Goal: Information Seeking & Learning: Learn about a topic

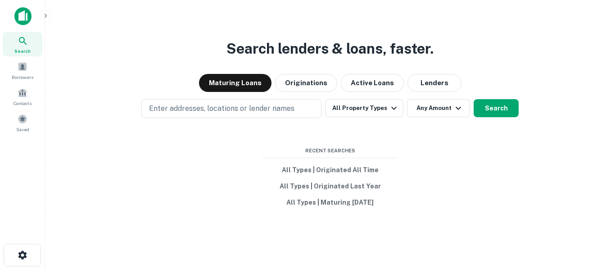
click at [427, 82] on button "Lenders" at bounding box center [435, 83] width 54 height 18
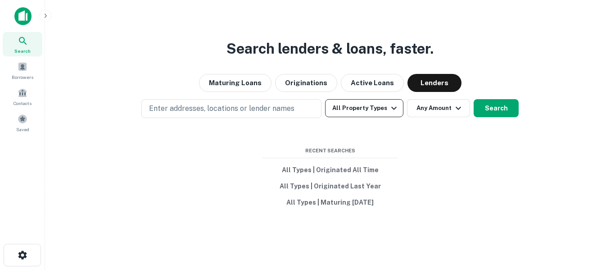
click at [342, 112] on button "All Property Types" at bounding box center [364, 108] width 78 height 18
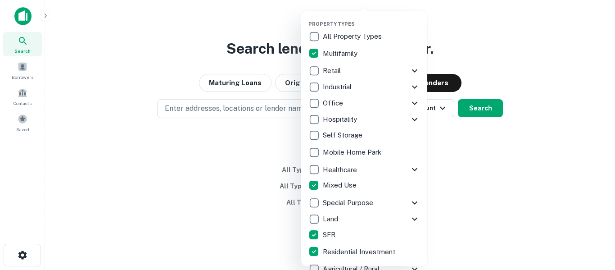
click at [219, 146] on div at bounding box center [307, 135] width 615 height 270
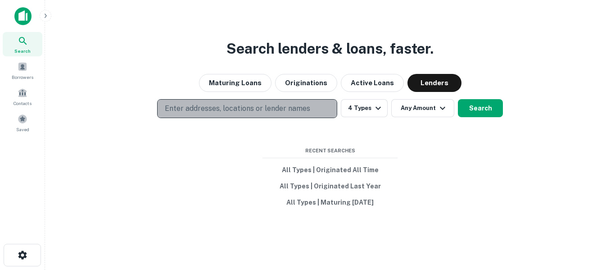
click at [280, 108] on p "Enter addresses, locations or lender names" at bounding box center [238, 108] width 146 height 11
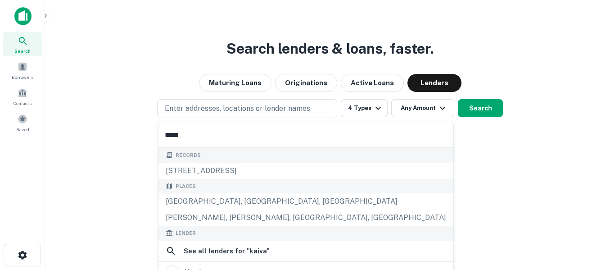
click at [305, 148] on div "Records" at bounding box center [306, 155] width 295 height 15
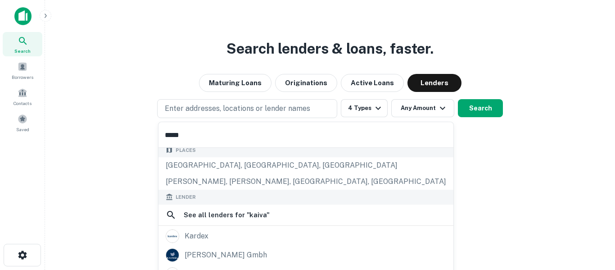
scroll to position [54, 0]
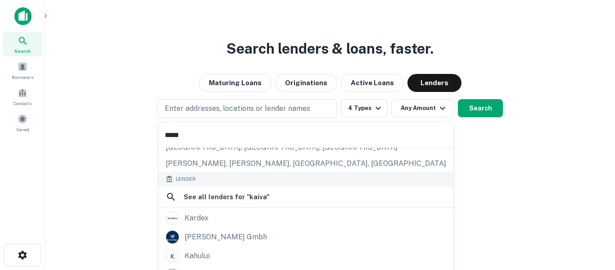
click at [266, 131] on input "*****" at bounding box center [306, 134] width 295 height 25
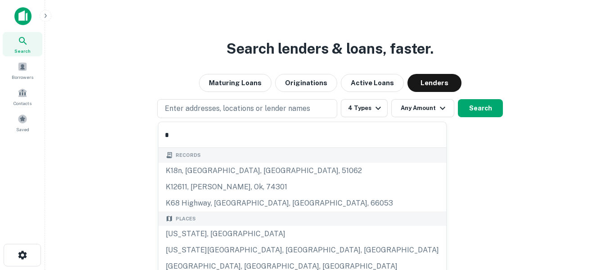
click at [274, 242] on div "Kansas City, MO, USA" at bounding box center [303, 250] width 288 height 16
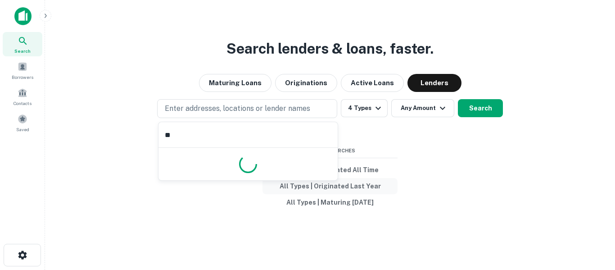
type input "***"
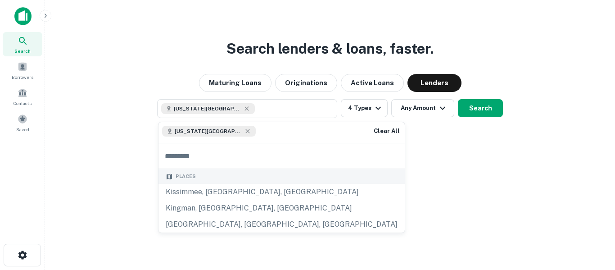
type input "*"
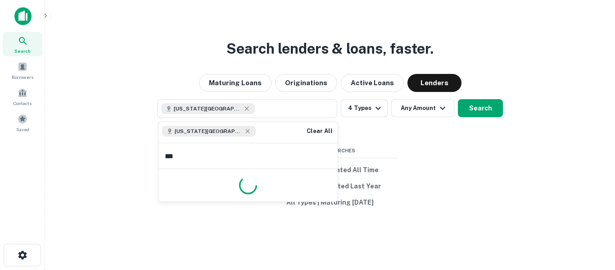
click at [269, 188] on div at bounding box center [248, 185] width 179 height 32
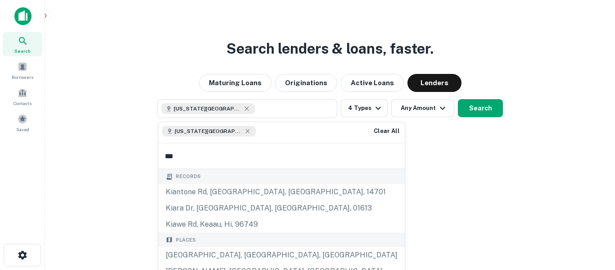
click at [269, 158] on input "***" at bounding box center [282, 155] width 246 height 25
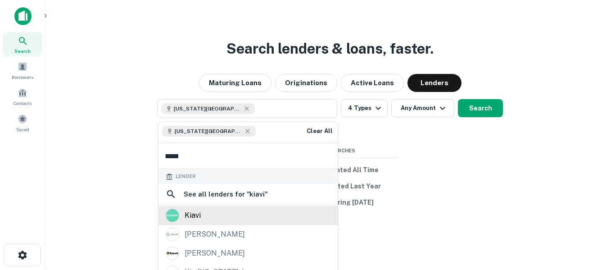
type input "*****"
click at [236, 214] on div "kiavi" at bounding box center [248, 216] width 165 height 14
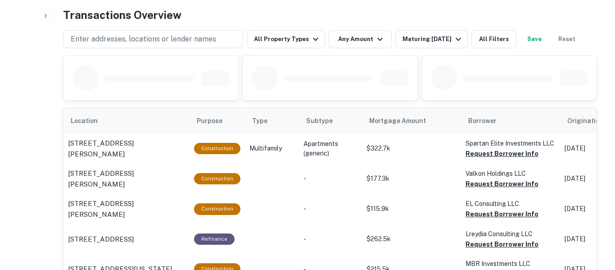
scroll to position [455, 0]
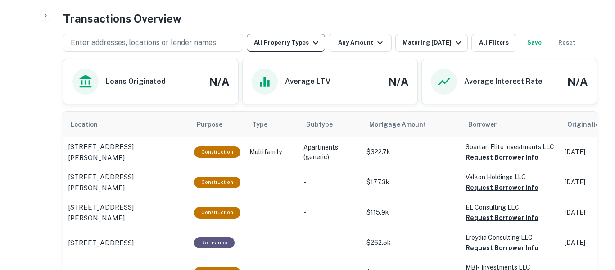
click at [314, 43] on icon "button" at bounding box center [315, 42] width 5 height 3
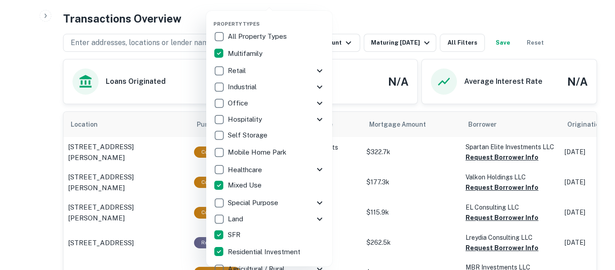
click at [386, 19] on div at bounding box center [307, 135] width 615 height 270
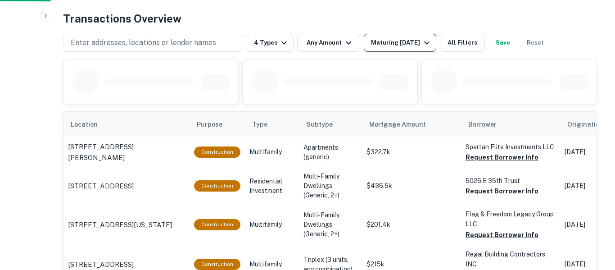
click at [399, 44] on div "Maturing [DATE]" at bounding box center [401, 42] width 61 height 11
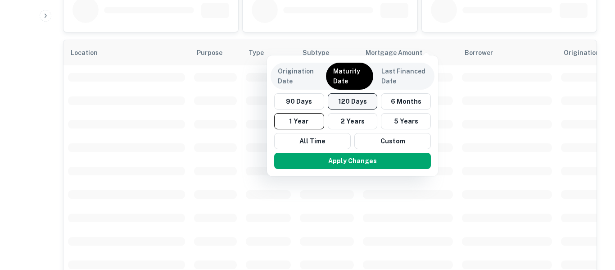
click at [362, 100] on button "120 Days" at bounding box center [353, 101] width 50 height 16
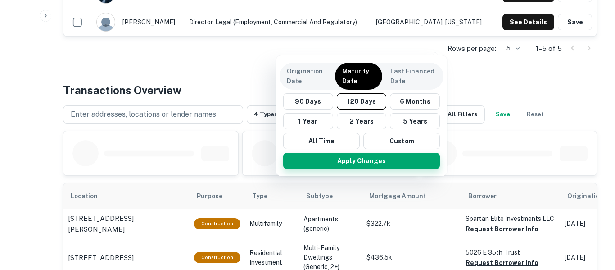
click at [383, 163] on button "Apply Changes" at bounding box center [361, 161] width 157 height 16
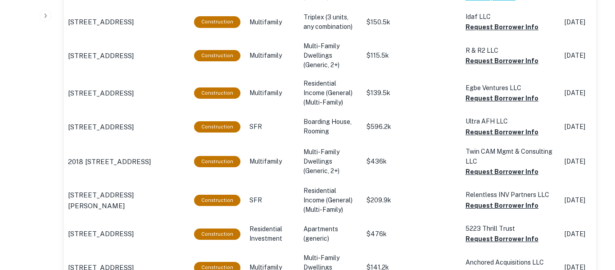
scroll to position [652, 0]
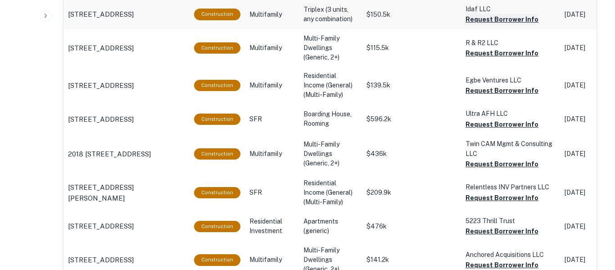
click at [517, 20] on button "Request Borrower Info" at bounding box center [502, 19] width 73 height 11
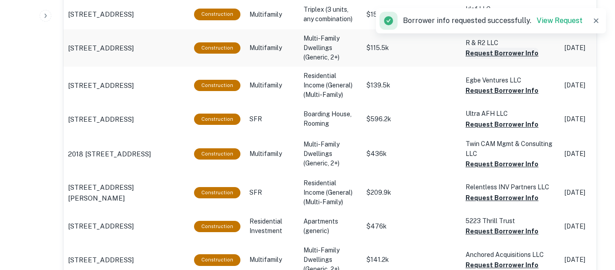
click at [507, 55] on button "Request Borrower Info" at bounding box center [502, 53] width 73 height 11
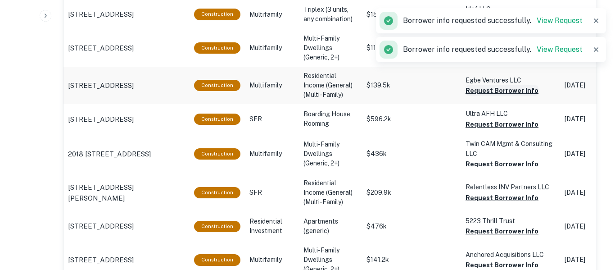
click at [505, 92] on button "Request Borrower Info" at bounding box center [502, 90] width 73 height 11
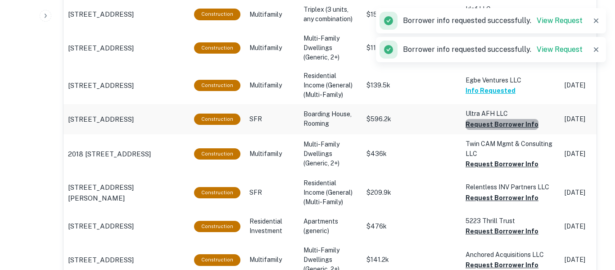
click at [506, 124] on button "Request Borrower Info" at bounding box center [502, 124] width 73 height 11
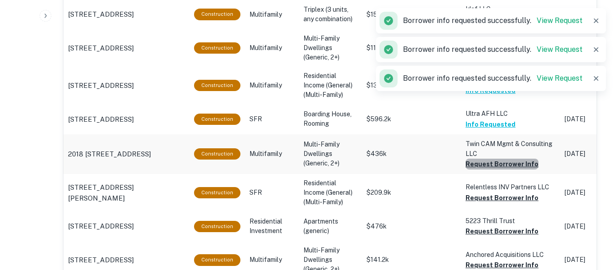
click at [505, 167] on button "Request Borrower Info" at bounding box center [502, 164] width 73 height 11
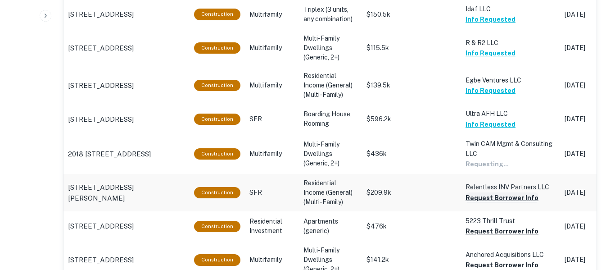
click at [502, 199] on button "Request Borrower Info" at bounding box center [502, 197] width 73 height 11
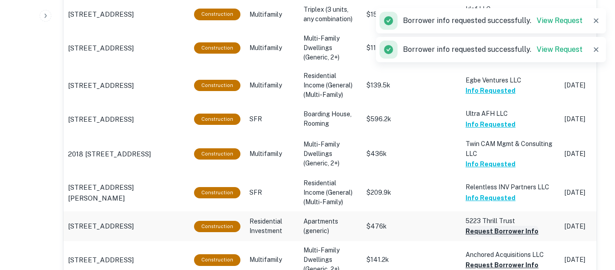
click at [501, 233] on button "Request Borrower Info" at bounding box center [502, 231] width 73 height 11
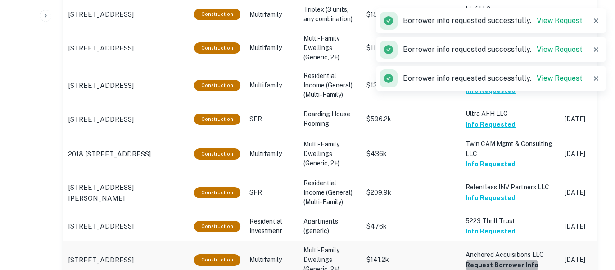
click at [501, 265] on button "Request Borrower Info" at bounding box center [502, 265] width 73 height 11
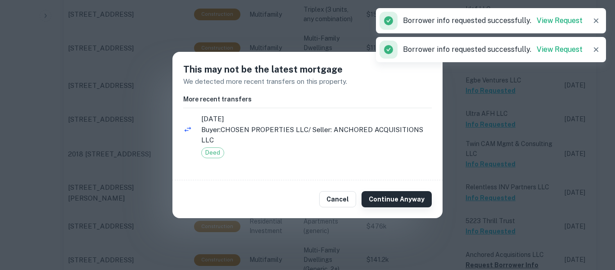
click at [413, 197] on button "Continue Anyway" at bounding box center [397, 199] width 70 height 16
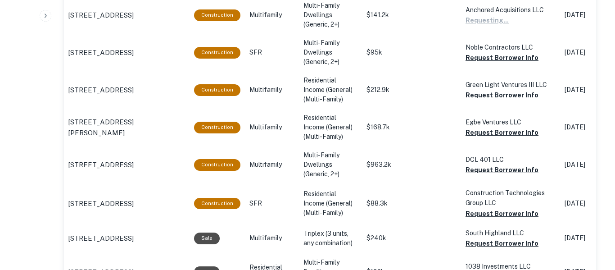
scroll to position [900, 0]
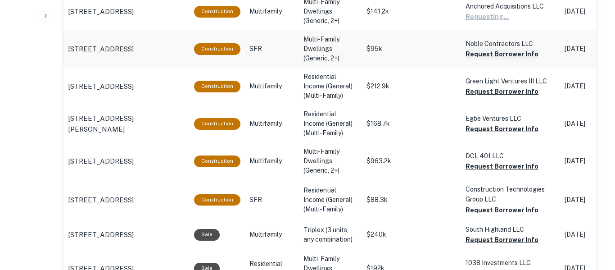
click at [518, 55] on button "Request Borrower Info" at bounding box center [502, 54] width 73 height 11
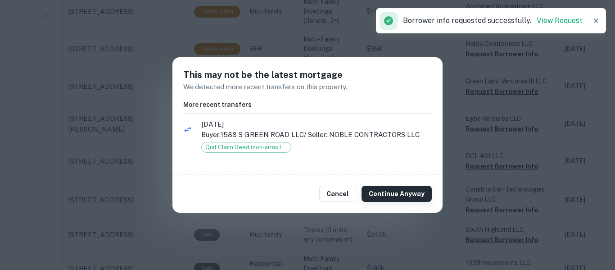
click at [407, 192] on button "Continue Anyway" at bounding box center [397, 194] width 70 height 16
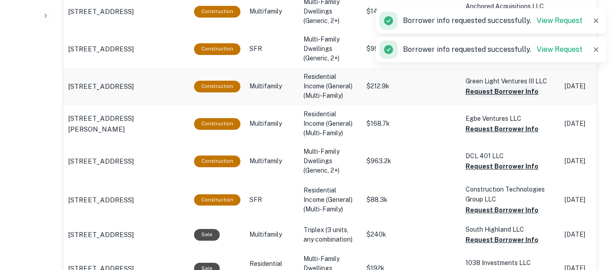
click at [478, 91] on button "Request Borrower Info" at bounding box center [502, 91] width 73 height 11
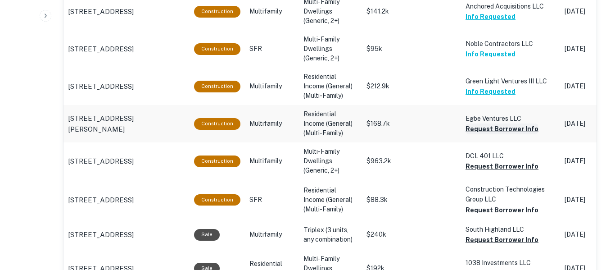
click at [481, 130] on button "Request Borrower Info" at bounding box center [502, 128] width 73 height 11
click at [485, 167] on button "Request Borrower Info" at bounding box center [502, 166] width 73 height 11
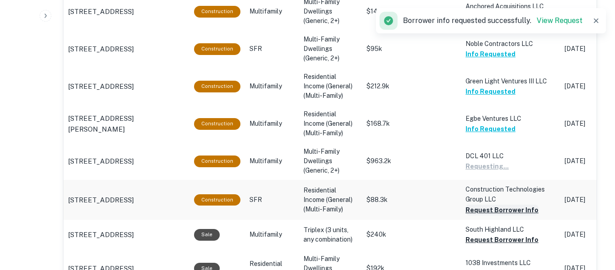
click at [495, 209] on button "Request Borrower Info" at bounding box center [502, 210] width 73 height 11
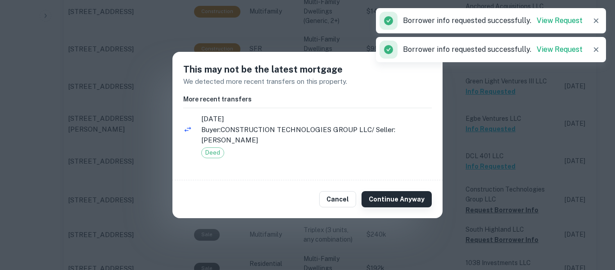
click at [383, 198] on button "Continue Anyway" at bounding box center [397, 199] width 70 height 16
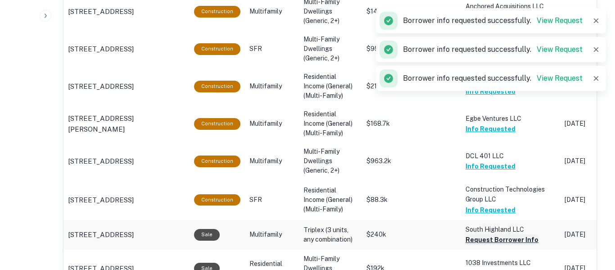
click at [474, 238] on button "Request Borrower Info" at bounding box center [502, 239] width 73 height 11
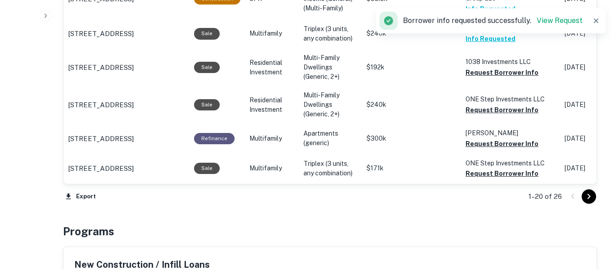
scroll to position [1105, 0]
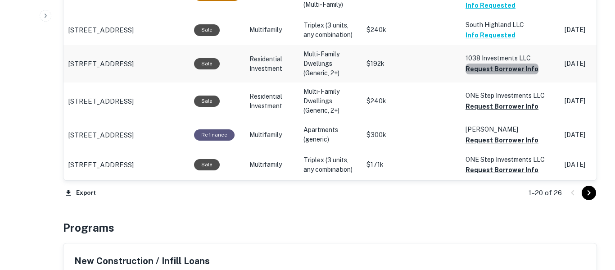
click at [523, 69] on button "Request Borrower Info" at bounding box center [502, 69] width 73 height 11
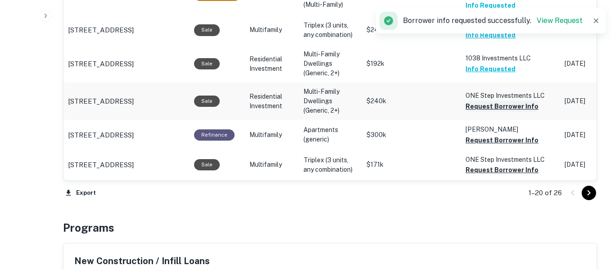
click at [509, 108] on button "Request Borrower Info" at bounding box center [502, 106] width 73 height 11
click at [498, 141] on button "Request Borrower Info" at bounding box center [502, 140] width 73 height 11
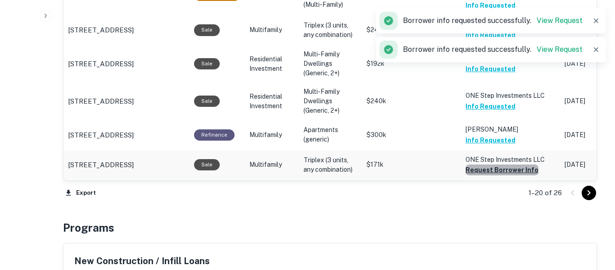
click at [503, 171] on button "Request Borrower Info" at bounding box center [502, 169] width 73 height 11
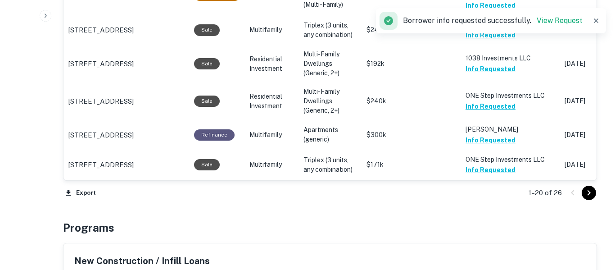
click at [587, 191] on icon "Go to next page" at bounding box center [589, 192] width 11 height 11
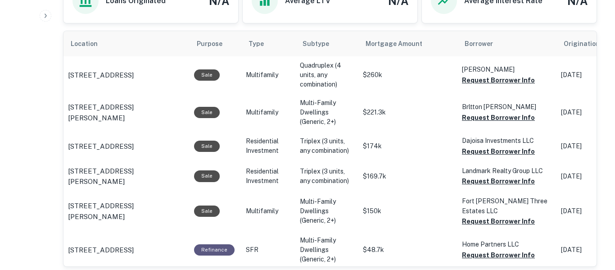
scroll to position [544, 0]
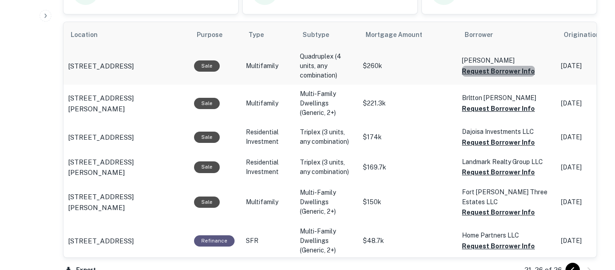
click at [507, 72] on button "Request Borrower Info" at bounding box center [498, 71] width 73 height 11
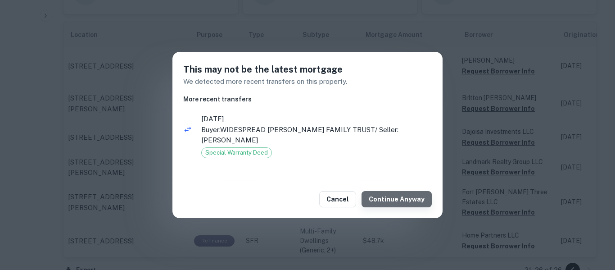
click at [416, 196] on button "Continue Anyway" at bounding box center [397, 199] width 70 height 16
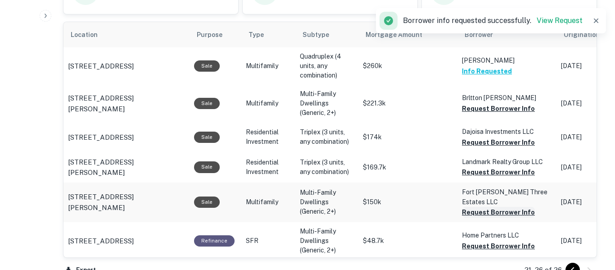
click at [468, 208] on button "Request Borrower Info" at bounding box center [498, 212] width 73 height 11
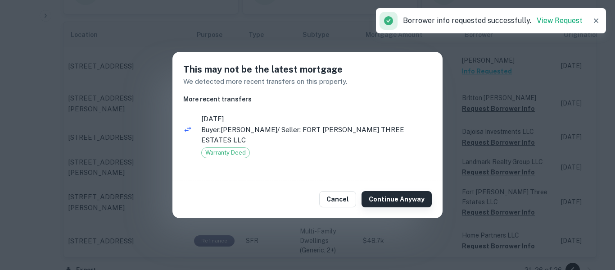
click at [414, 196] on button "Continue Anyway" at bounding box center [397, 199] width 70 height 16
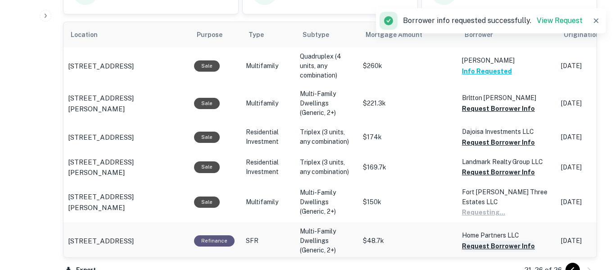
click at [470, 244] on button "Request Borrower Info" at bounding box center [498, 246] width 73 height 11
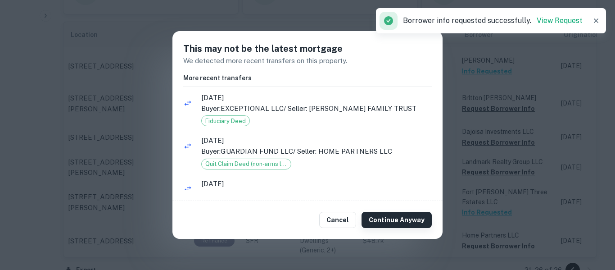
click at [408, 221] on button "Continue Anyway" at bounding box center [397, 220] width 70 height 16
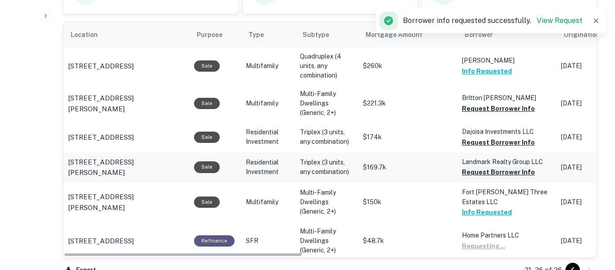
click at [478, 174] on button "Request Borrower Info" at bounding box center [498, 172] width 73 height 11
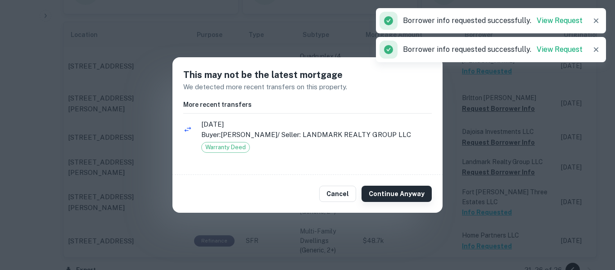
click at [409, 190] on button "Continue Anyway" at bounding box center [397, 194] width 70 height 16
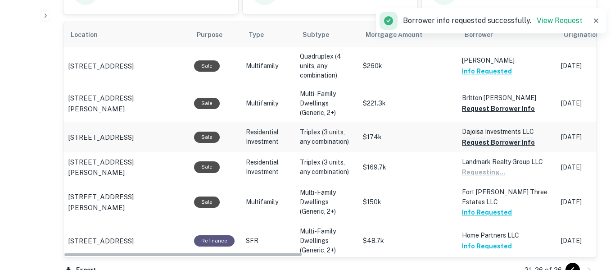
click at [493, 142] on button "Request Borrower Info" at bounding box center [498, 142] width 73 height 11
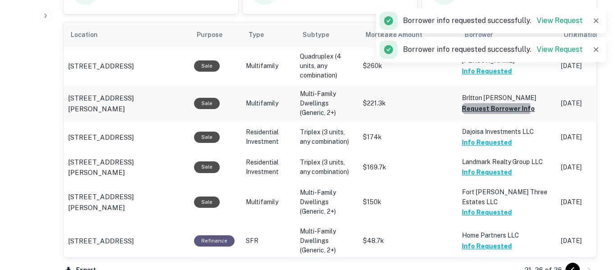
click at [491, 108] on button "Request Borrower Info" at bounding box center [498, 108] width 73 height 11
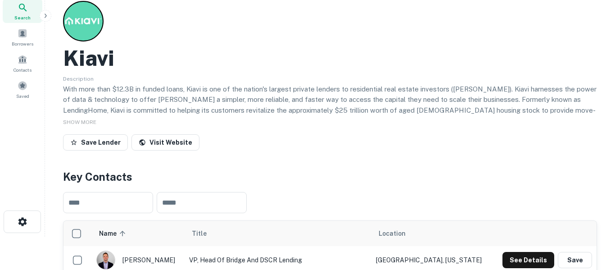
scroll to position [0, 0]
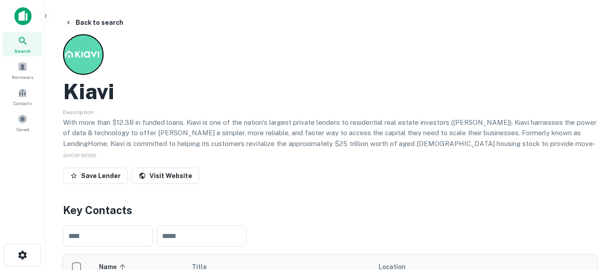
click at [23, 19] on img at bounding box center [22, 16] width 17 height 18
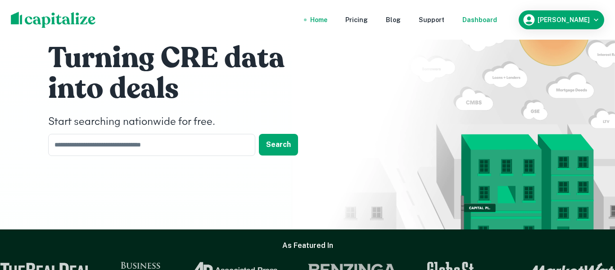
click at [487, 22] on div "Dashboard" at bounding box center [480, 20] width 35 height 10
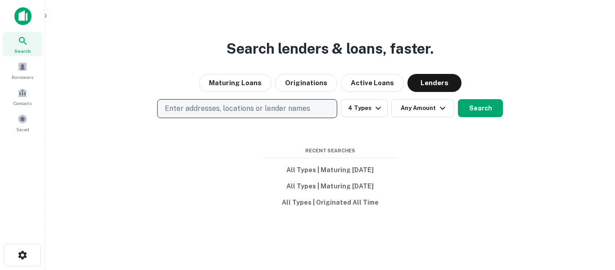
click at [308, 110] on p "Enter addresses, locations or lender names" at bounding box center [238, 108] width 146 height 11
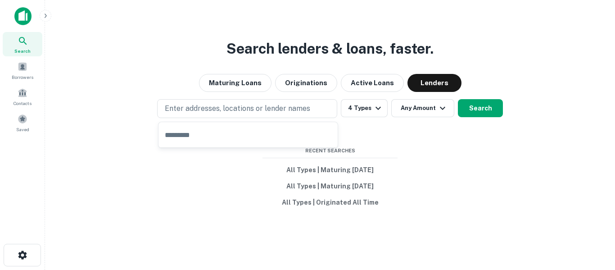
click at [296, 133] on input "text" at bounding box center [248, 134] width 179 height 25
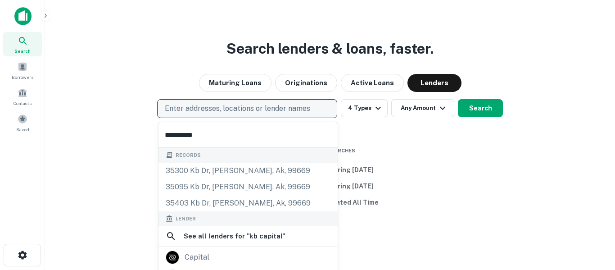
type input "**********"
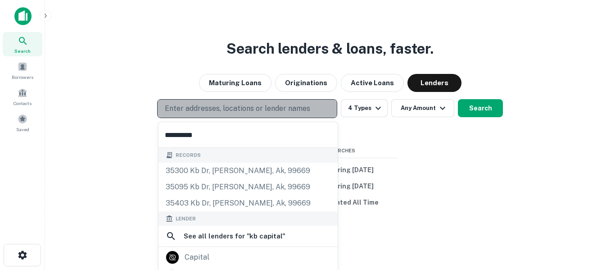
click at [272, 114] on p "Enter addresses, locations or lender names" at bounding box center [238, 108] width 146 height 11
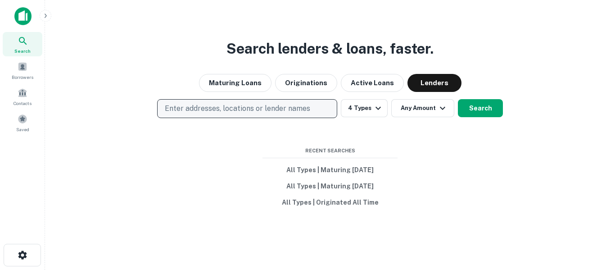
click at [275, 101] on button "Enter addresses, locations or lender names" at bounding box center [247, 108] width 180 height 19
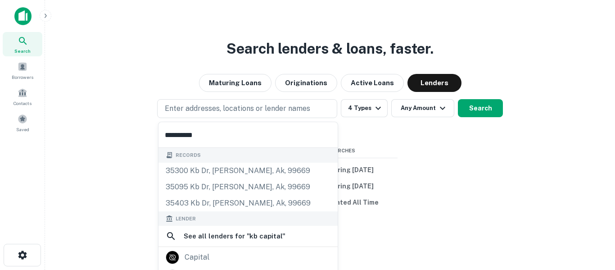
click at [263, 143] on input "**********" at bounding box center [248, 134] width 179 height 25
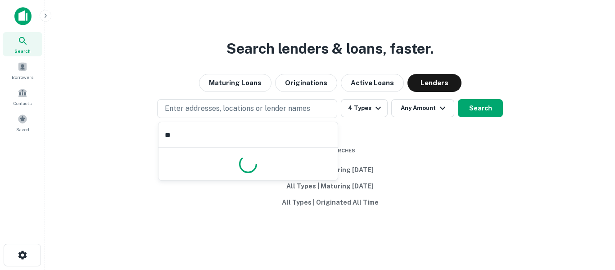
type input "*"
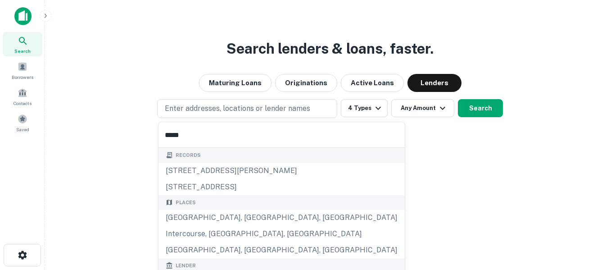
click at [251, 266] on div "Lender" at bounding box center [282, 265] width 246 height 15
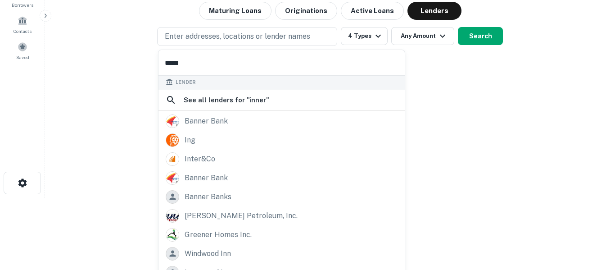
scroll to position [90, 0]
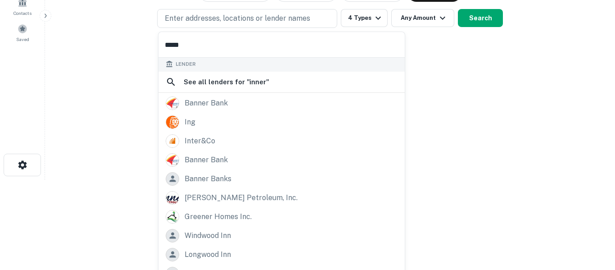
click at [253, 49] on input "*****" at bounding box center [282, 44] width 246 height 25
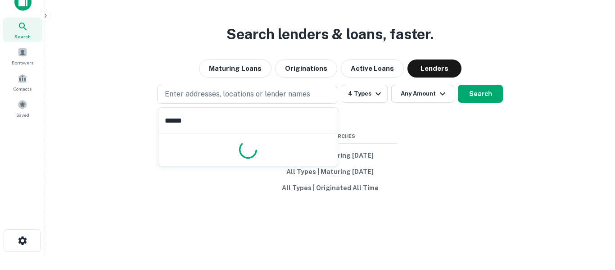
scroll to position [0, 0]
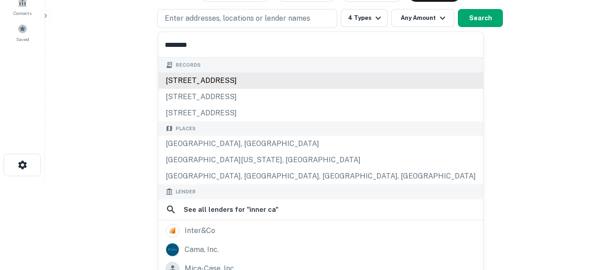
type input "*********"
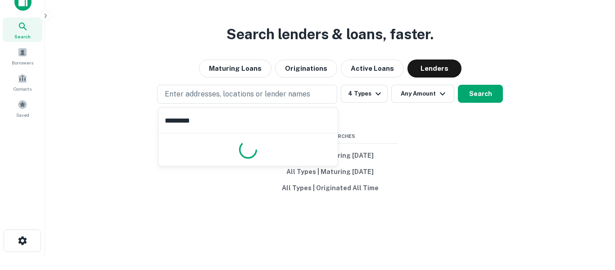
click at [252, 86] on button "Enter addresses, locations or lender names" at bounding box center [247, 94] width 180 height 19
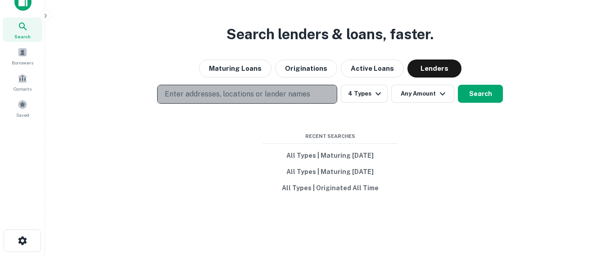
click at [252, 91] on p "Enter addresses, locations or lender names" at bounding box center [238, 94] width 146 height 11
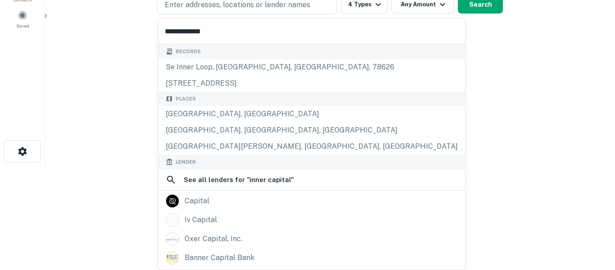
scroll to position [0, 0]
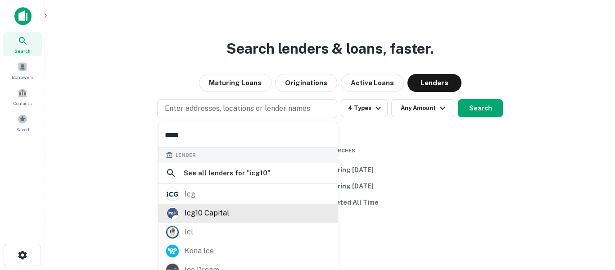
type input "*****"
click at [224, 214] on div "icg10 capital" at bounding box center [207, 213] width 45 height 14
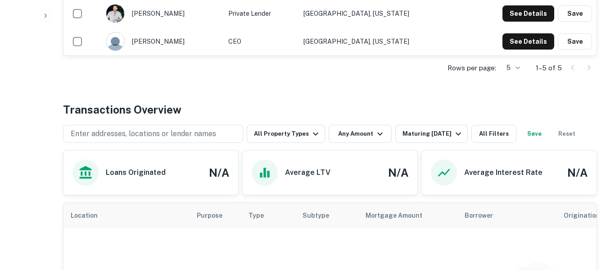
scroll to position [362, 0]
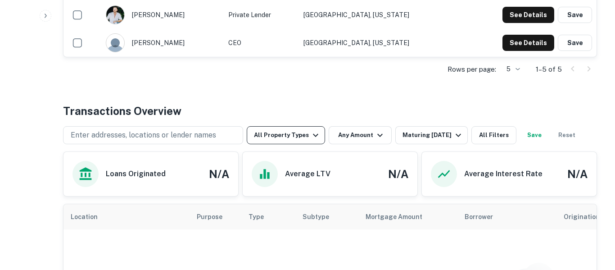
click at [303, 136] on button "All Property Types" at bounding box center [286, 135] width 78 height 18
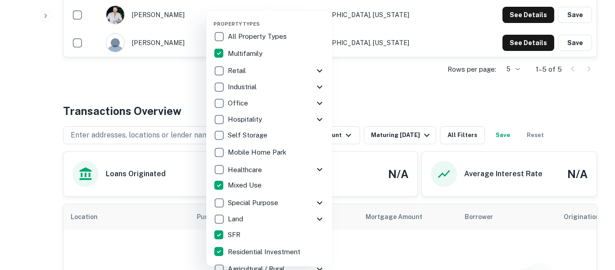
click at [364, 84] on div at bounding box center [307, 135] width 615 height 270
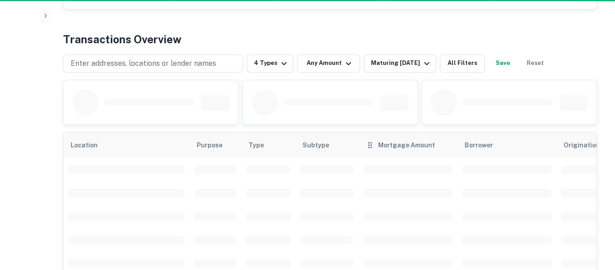
click at [400, 137] on th "Mortgage Amount" at bounding box center [408, 144] width 99 height 25
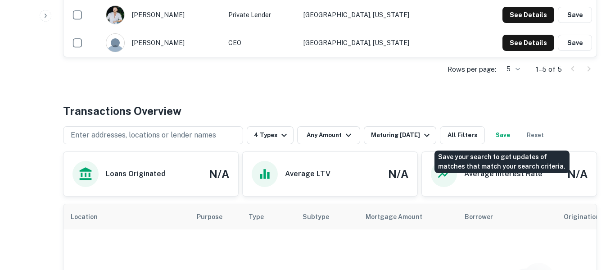
click at [505, 134] on button "Save" at bounding box center [503, 135] width 29 height 18
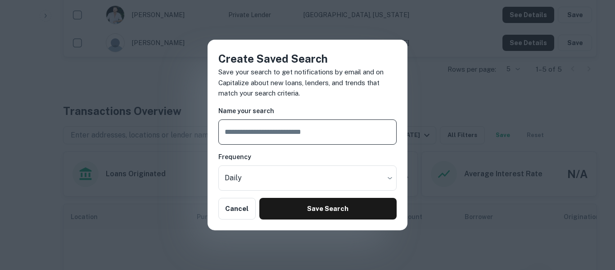
click at [335, 136] on input "text" at bounding box center [308, 131] width 178 height 25
type input "**********"
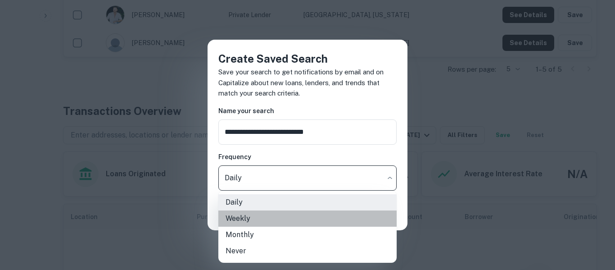
click at [308, 224] on li "Weekly" at bounding box center [308, 218] width 178 height 16
type input "******"
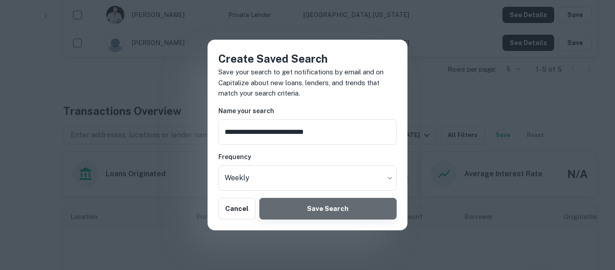
click at [320, 211] on button "Save Search" at bounding box center [328, 209] width 137 height 22
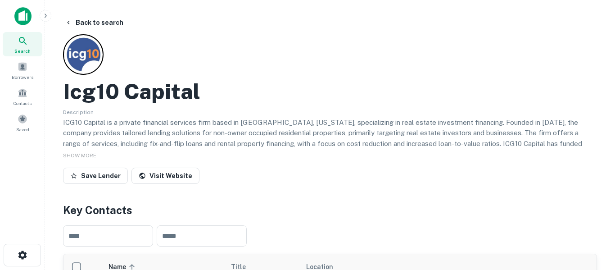
click at [25, 45] on icon at bounding box center [23, 41] width 11 height 11
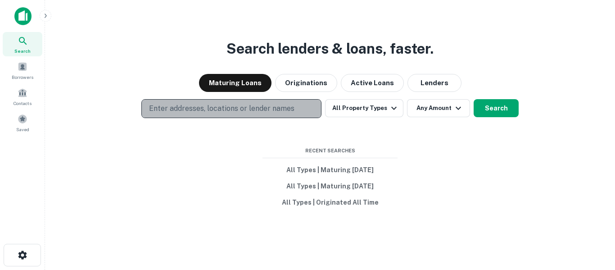
click at [187, 110] on p "Enter addresses, locations or lender names" at bounding box center [222, 108] width 146 height 11
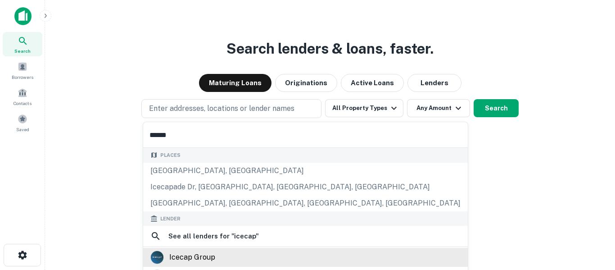
type input "******"
click at [185, 257] on div "icecap group" at bounding box center [192, 257] width 46 height 14
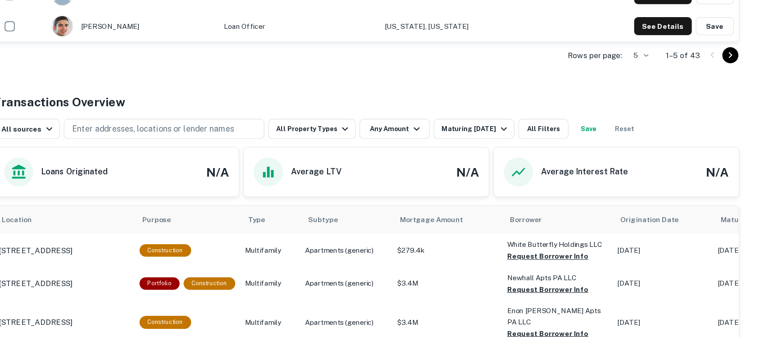
scroll to position [366, 0]
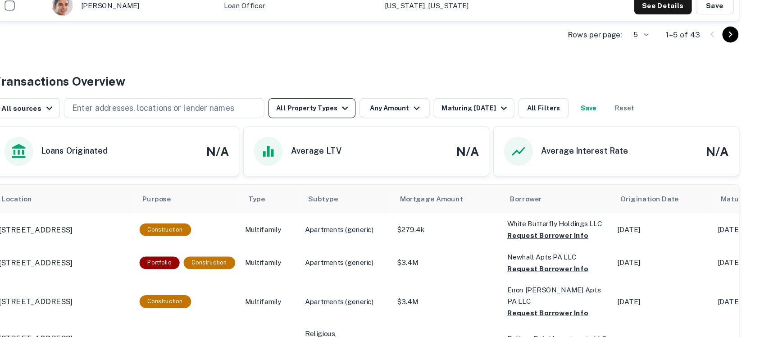
click at [383, 135] on icon "button" at bounding box center [388, 131] width 11 height 11
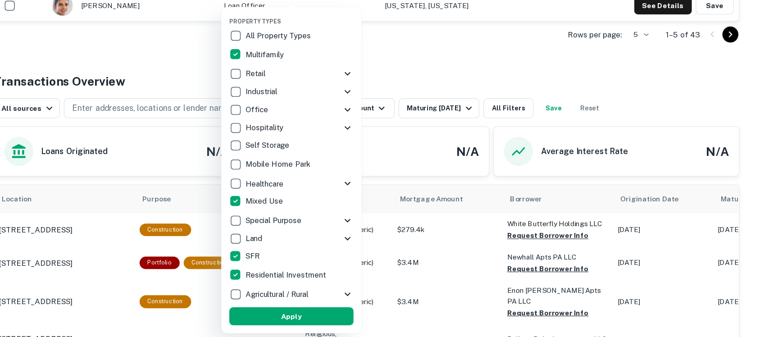
click at [317, 269] on button "Apply" at bounding box center [340, 318] width 112 height 16
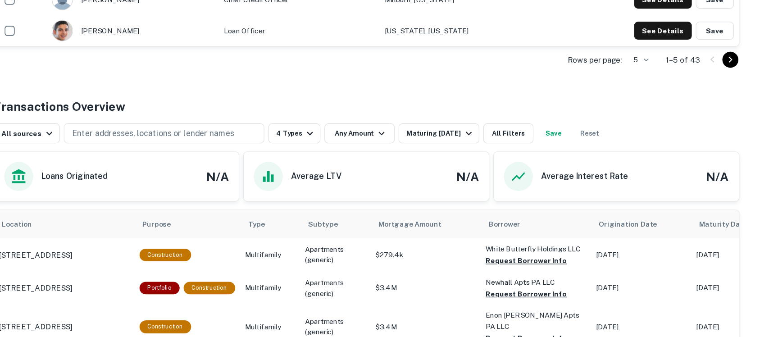
scroll to position [346, 0]
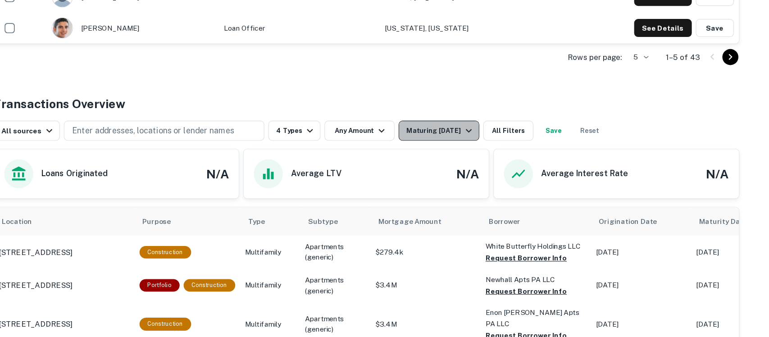
click at [494, 156] on icon "button" at bounding box center [499, 151] width 11 height 11
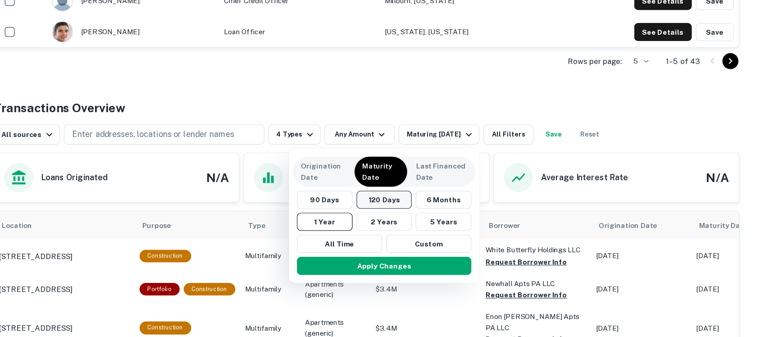
click at [430, 210] on button "120 Days" at bounding box center [423, 210] width 50 height 16
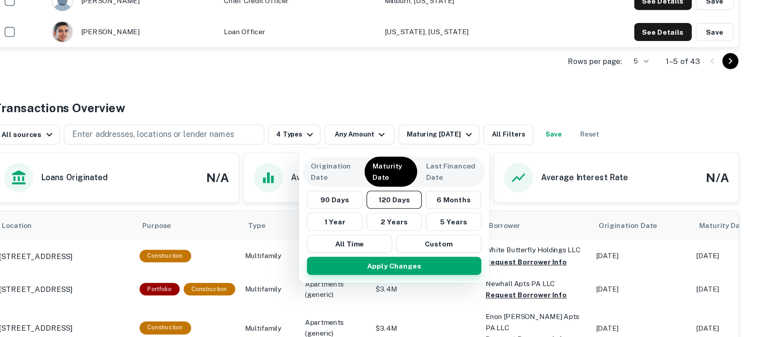
click at [446, 269] on button "Apply Changes" at bounding box center [432, 269] width 157 height 16
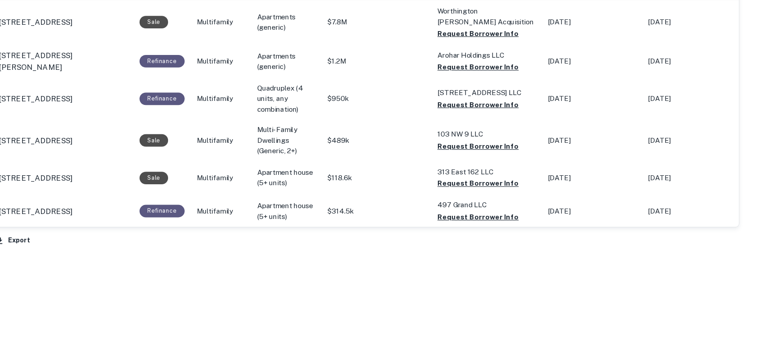
scroll to position [558, 0]
click at [526, 226] on button "Request Borrower Info" at bounding box center [507, 228] width 73 height 11
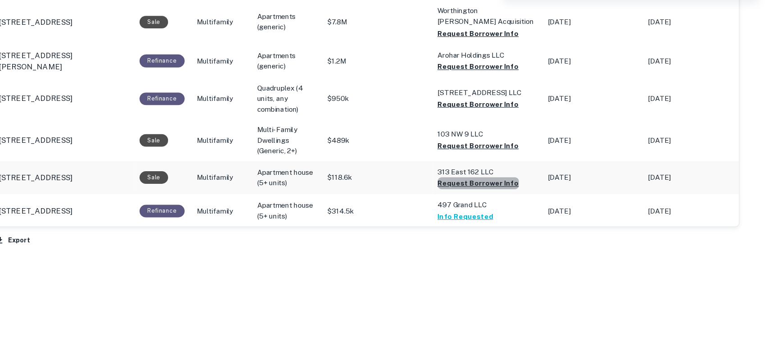
click at [520, 196] on button "Request Borrower Info" at bounding box center [507, 198] width 73 height 11
click at [514, 164] on button "Request Borrower Info" at bounding box center [507, 164] width 73 height 11
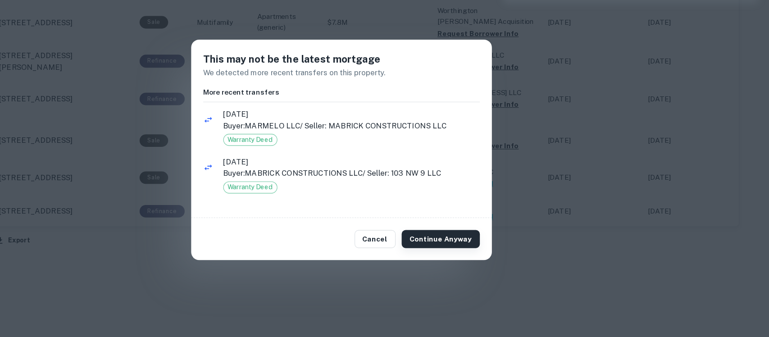
click at [487, 252] on button "Continue Anyway" at bounding box center [474, 249] width 70 height 16
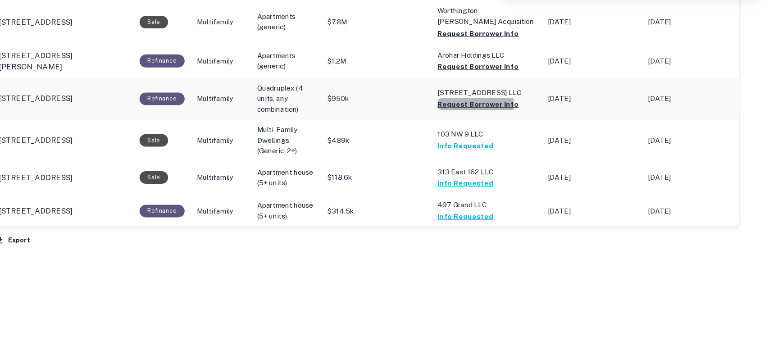
click at [501, 128] on button "Request Borrower Info" at bounding box center [507, 127] width 73 height 11
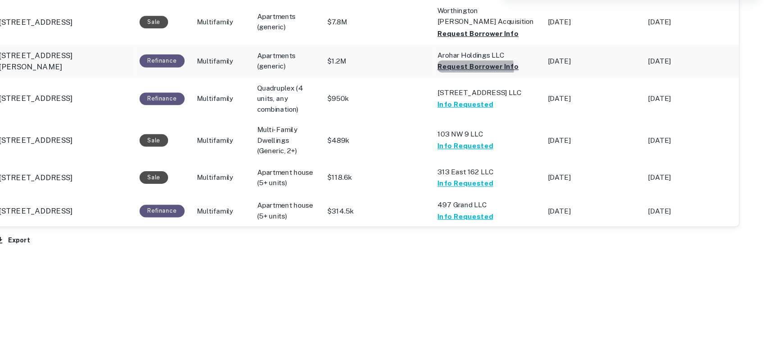
click at [504, 96] on button "Request Borrower Info" at bounding box center [507, 93] width 73 height 11
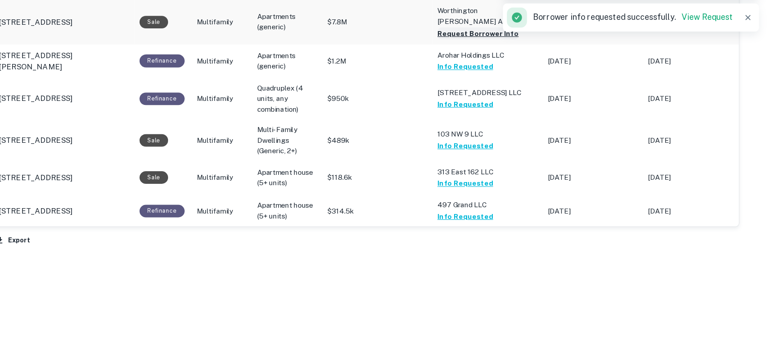
click at [497, 64] on button "Request Borrower Info" at bounding box center [507, 64] width 73 height 11
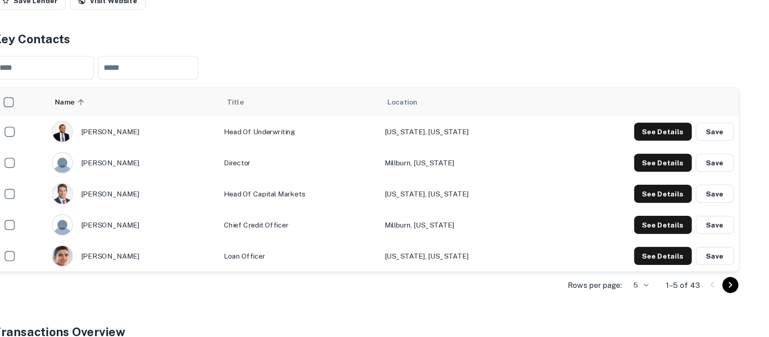
scroll to position [0, 0]
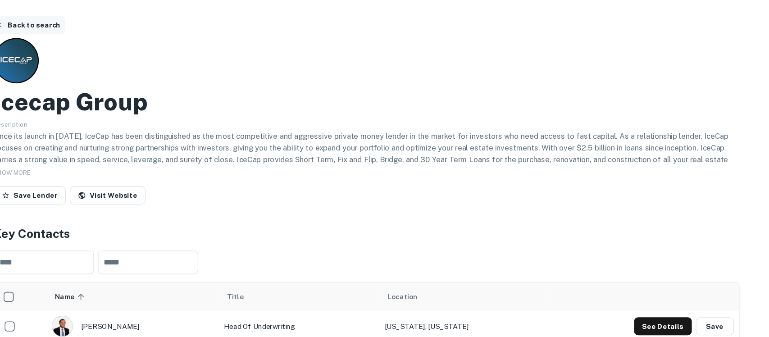
click at [123, 22] on button "Back to search" at bounding box center [103, 22] width 66 height 16
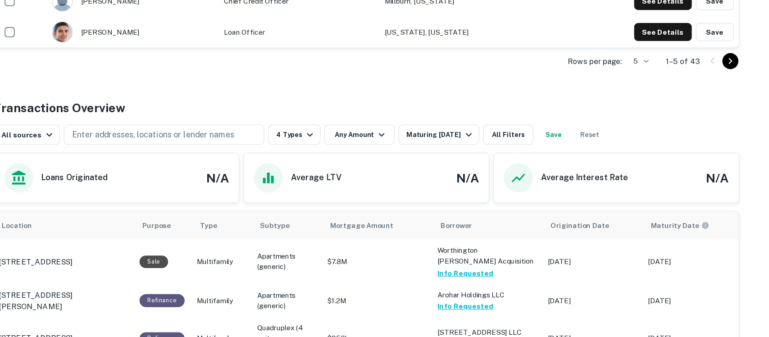
drag, startPoint x: 705, startPoint y: 128, endPoint x: 640, endPoint y: 153, distance: 69.4
click at [615, 153] on div "Transactions Overview All sources Enter addresses, locations or lender names 4 …" at bounding box center [407, 294] width 670 height 350
click at [615, 151] on button "Reset" at bounding box center [607, 151] width 29 height 18
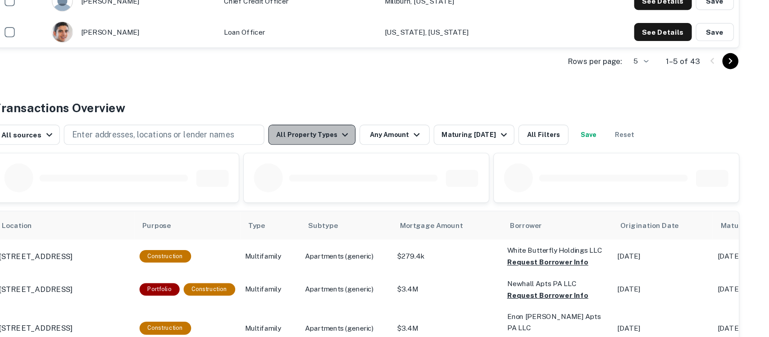
click at [383, 155] on icon "button" at bounding box center [388, 151] width 11 height 11
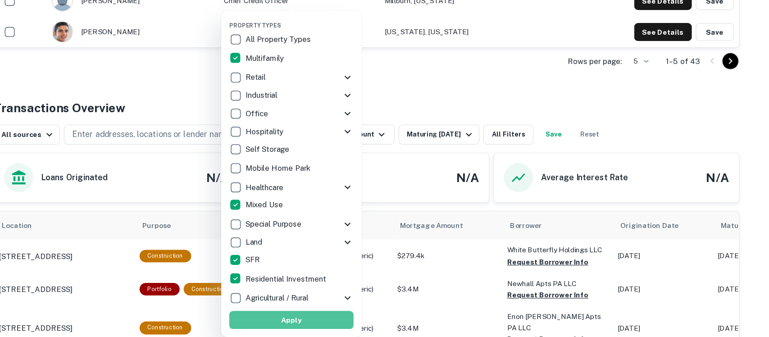
click at [321, 269] on button "Apply" at bounding box center [340, 318] width 112 height 16
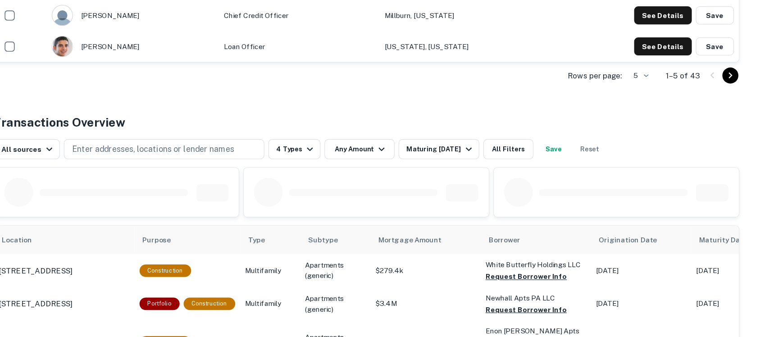
scroll to position [334, 0]
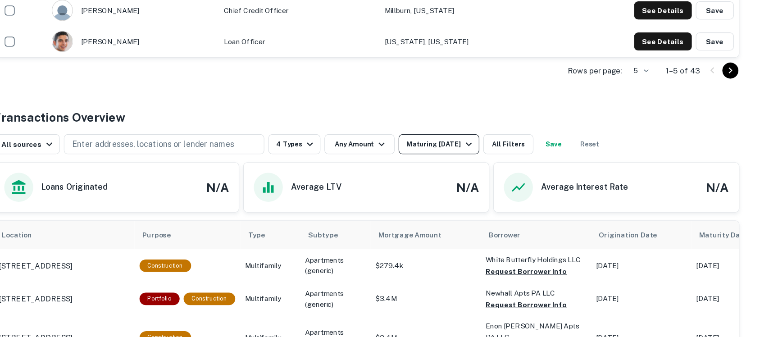
click at [474, 164] on div "Maturing [DATE]" at bounding box center [473, 163] width 61 height 11
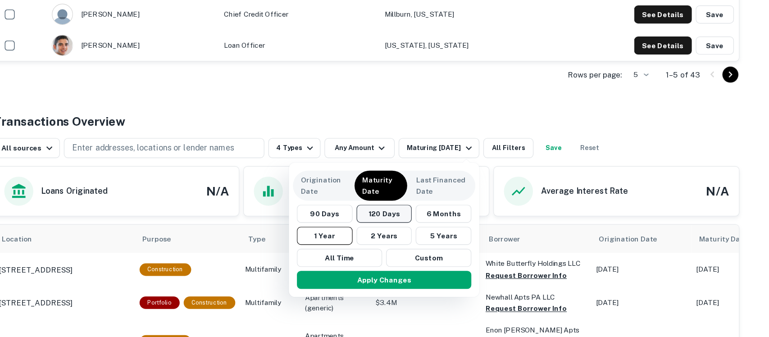
click at [428, 228] on button "120 Days" at bounding box center [423, 222] width 50 height 16
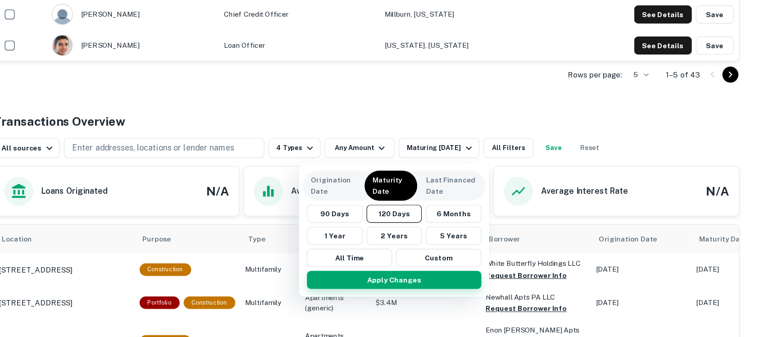
click at [438, 269] on button "Apply Changes" at bounding box center [432, 282] width 157 height 16
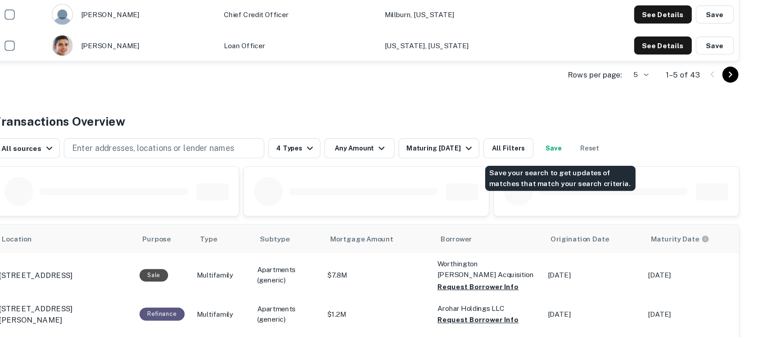
click at [582, 163] on button "Save" at bounding box center [575, 164] width 29 height 18
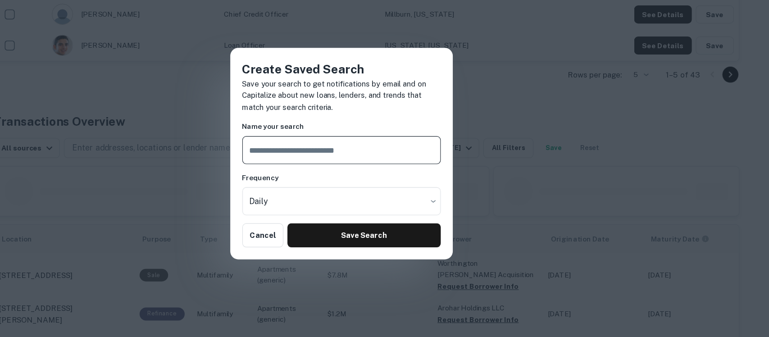
click at [459, 161] on input "text" at bounding box center [385, 165] width 178 height 25
type input "**********"
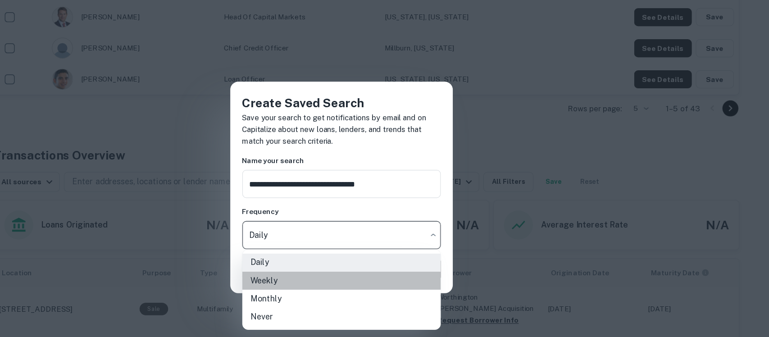
click at [392, 255] on li "Weekly" at bounding box center [385, 252] width 178 height 16
type input "******"
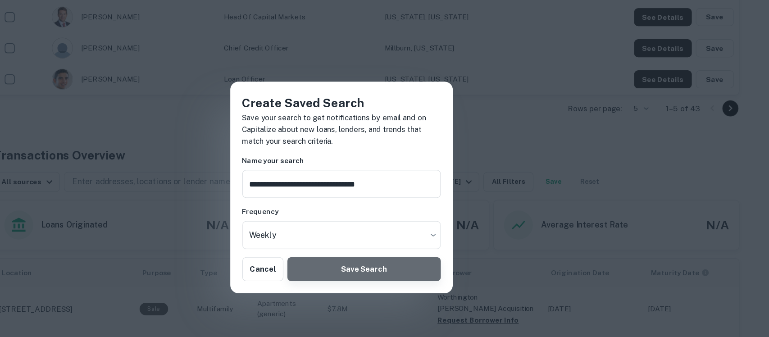
click at [395, 250] on button "Save Search" at bounding box center [404, 242] width 137 height 22
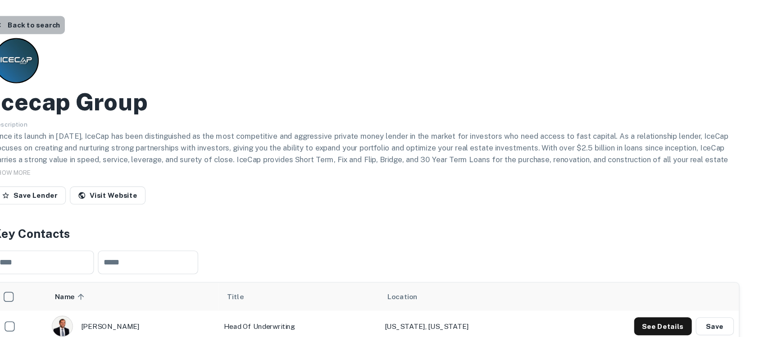
click at [110, 23] on button "Back to search" at bounding box center [103, 22] width 66 height 16
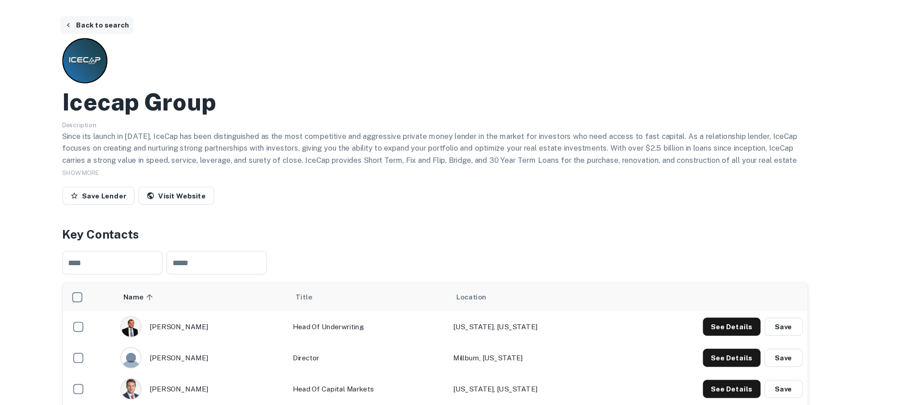
click at [190, 22] on button "Back to search" at bounding box center [180, 22] width 66 height 16
click at [176, 18] on button "Back to search" at bounding box center [180, 22] width 66 height 16
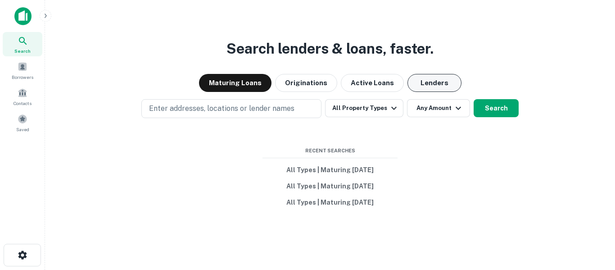
click at [433, 85] on button "Lenders" at bounding box center [435, 83] width 54 height 18
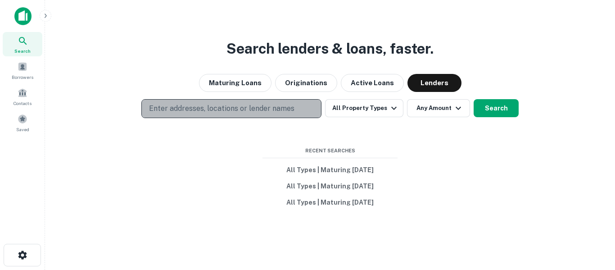
click at [283, 112] on p "Enter addresses, locations or lender names" at bounding box center [222, 108] width 146 height 11
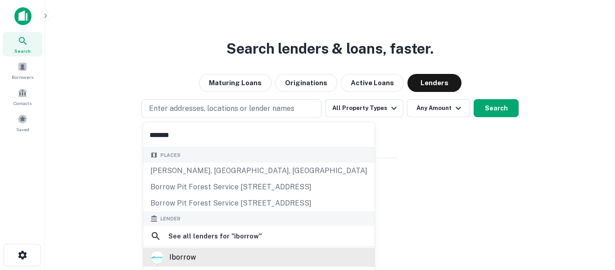
type input "*******"
click at [215, 261] on div "iborrow" at bounding box center [258, 257] width 217 height 14
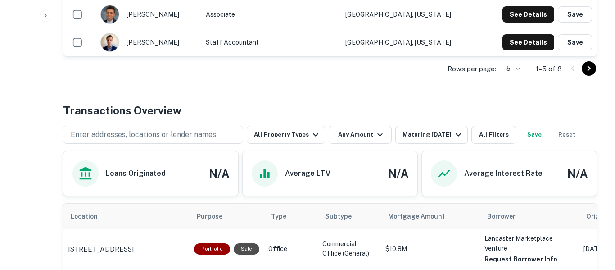
scroll to position [365, 0]
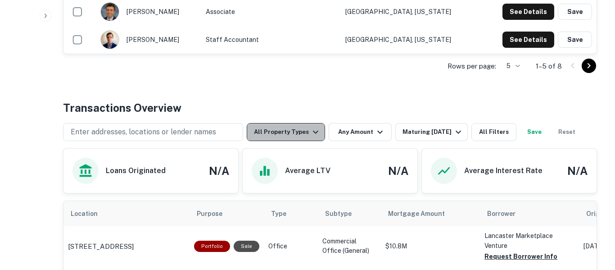
click at [313, 131] on icon "button" at bounding box center [315, 132] width 11 height 11
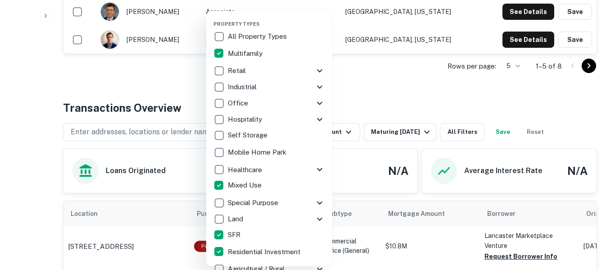
click at [356, 92] on div at bounding box center [307, 135] width 615 height 270
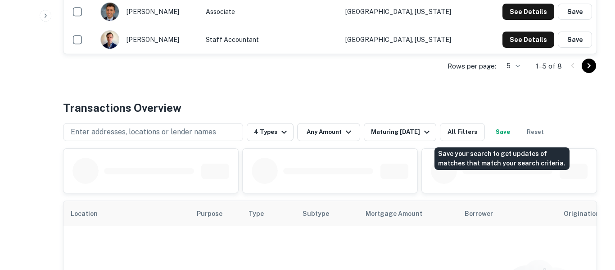
click at [499, 133] on button "Save" at bounding box center [503, 132] width 29 height 18
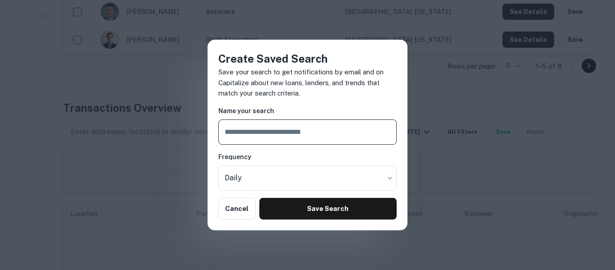
click at [327, 133] on input "text" at bounding box center [308, 131] width 178 height 25
type input "**********"
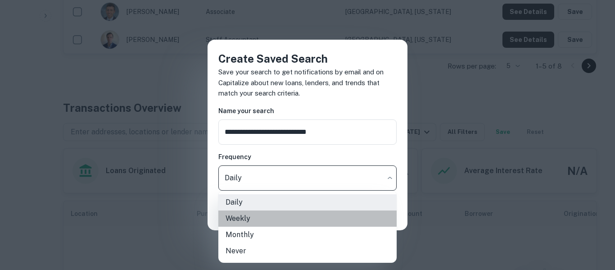
click at [297, 217] on li "Weekly" at bounding box center [308, 218] width 178 height 16
type input "******"
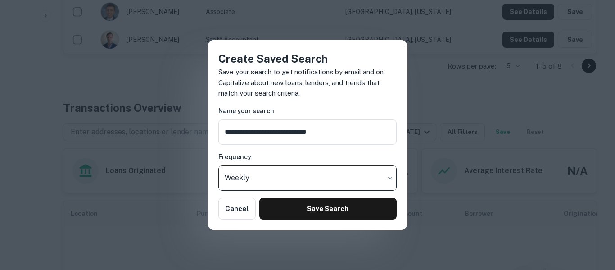
click at [297, 217] on button "Save Search" at bounding box center [328, 209] width 137 height 22
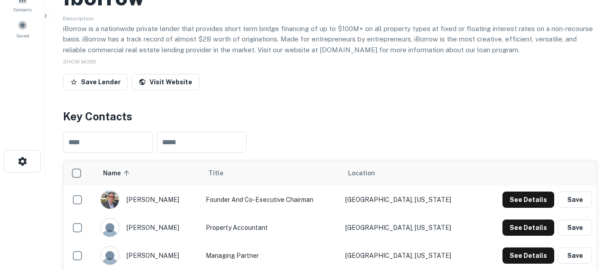
scroll to position [74, 0]
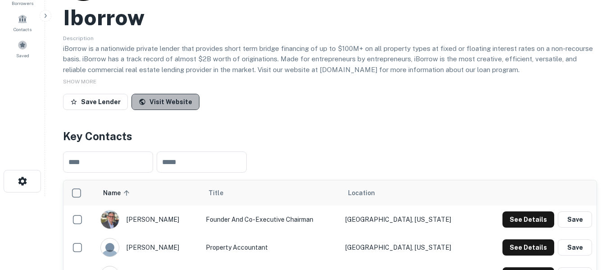
click at [166, 101] on link "Visit Website" at bounding box center [166, 102] width 68 height 16
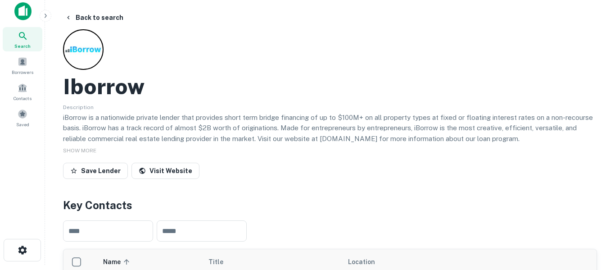
scroll to position [0, 0]
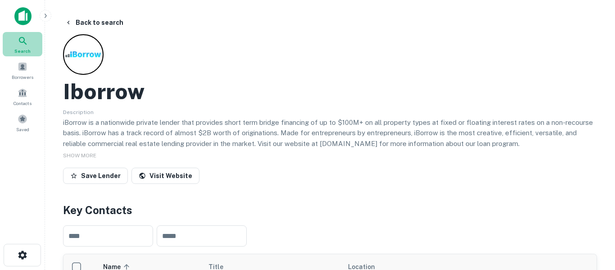
click at [23, 39] on icon at bounding box center [23, 41] width 11 height 11
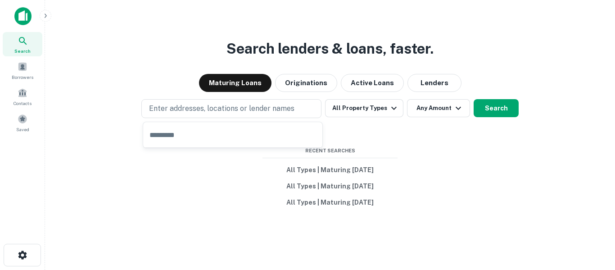
click at [209, 135] on input "text" at bounding box center [232, 134] width 179 height 25
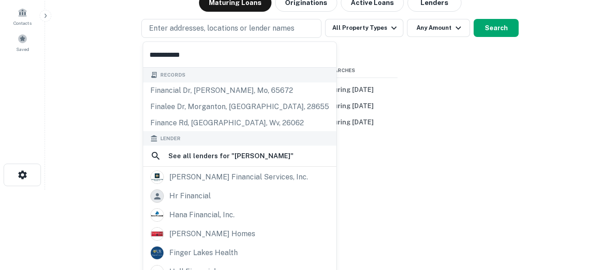
scroll to position [82, 0]
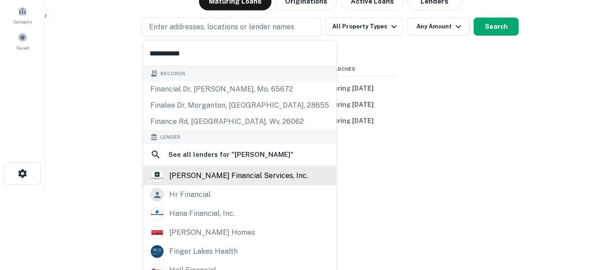
type input "**********"
click at [258, 174] on div "[PERSON_NAME] financial services, inc." at bounding box center [238, 176] width 139 height 14
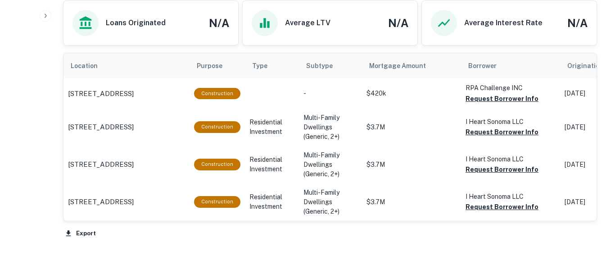
drag, startPoint x: 276, startPoint y: 218, endPoint x: 266, endPoint y: 226, distance: 12.8
click at [266, 226] on div "Location Purpose Type Subtype Mortgage Amount Borrower Origination Date Maturit…" at bounding box center [330, 146] width 534 height 187
click at [494, 209] on button "Request Borrower Info" at bounding box center [502, 206] width 73 height 11
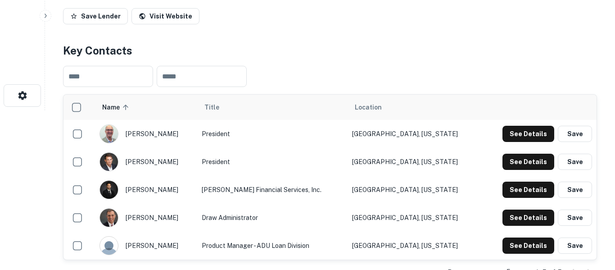
scroll to position [161, 0]
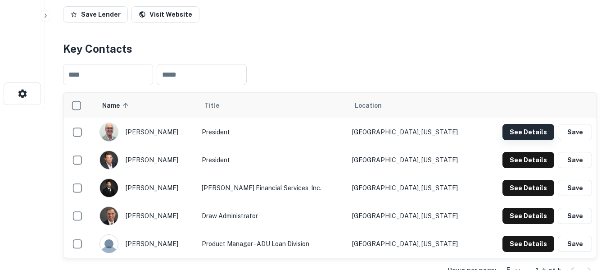
click at [542, 132] on button "See Details" at bounding box center [529, 132] width 52 height 16
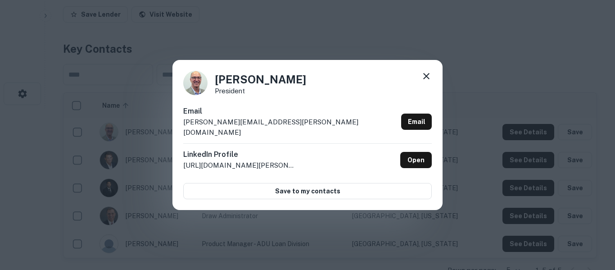
click at [427, 80] on icon at bounding box center [426, 76] width 11 height 11
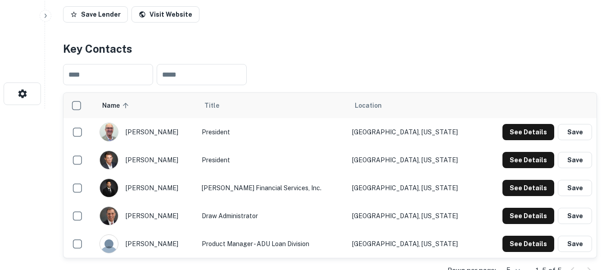
scroll to position [0, 0]
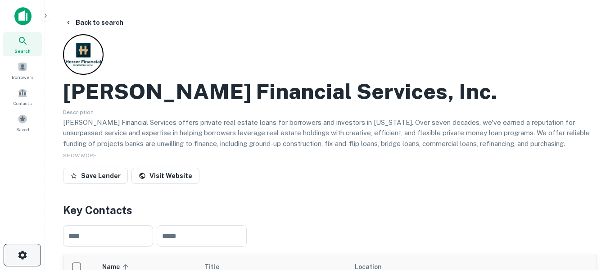
click at [24, 255] on icon "button" at bounding box center [22, 254] width 9 height 9
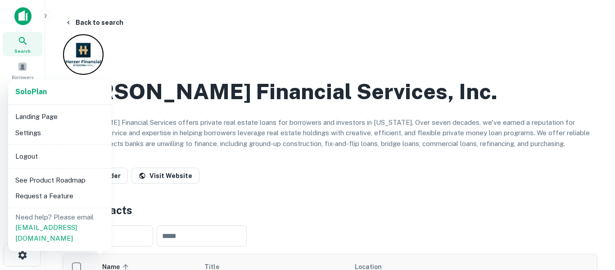
click at [30, 158] on li "Logout" at bounding box center [60, 156] width 96 height 16
